Goal: Navigation & Orientation: Find specific page/section

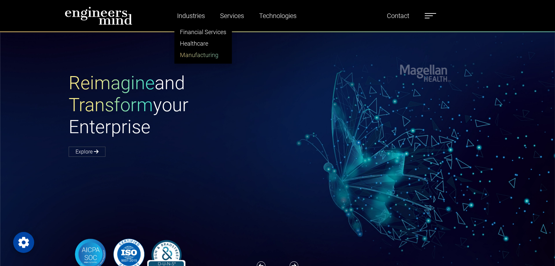
click at [195, 56] on link "Manufacturing" at bounding box center [203, 54] width 57 height 11
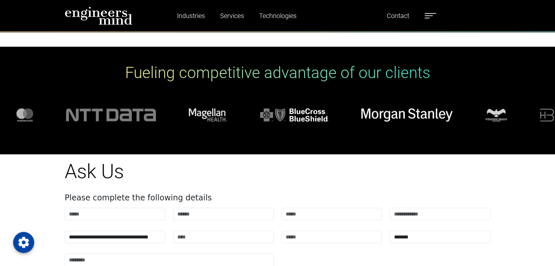
scroll to position [3863, 0]
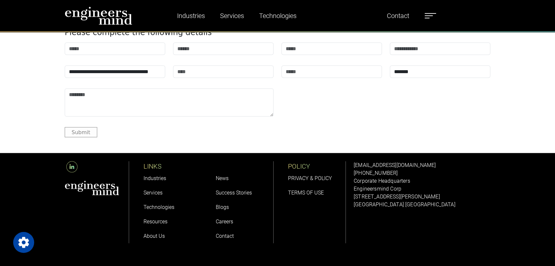
click at [430, 16] on label at bounding box center [429, 15] width 11 height 9
